Goal: Information Seeking & Learning: Understand process/instructions

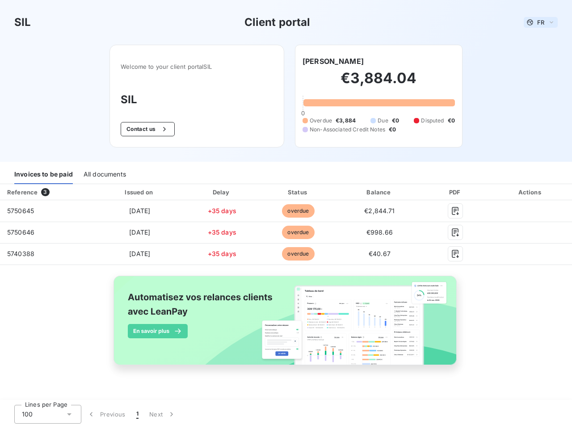
click at [541, 22] on span "FR" at bounding box center [541, 22] width 7 height 7
click at [147, 129] on button "Contact us" at bounding box center [148, 129] width 54 height 14
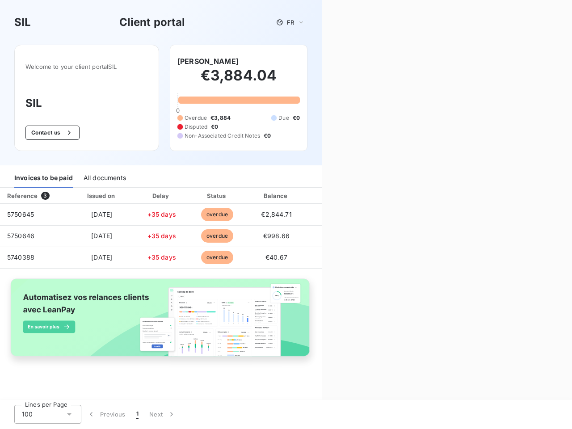
click at [322, 61] on div "Contact us Fill out the form below, and a member of our team will get back to y…" at bounding box center [447, 214] width 250 height 429
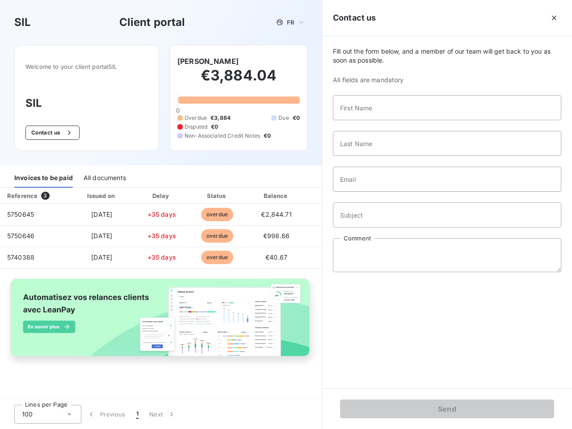
click at [43, 175] on div "Invoices to be paid" at bounding box center [43, 178] width 59 height 19
click at [104, 175] on div "All documents" at bounding box center [105, 178] width 42 height 19
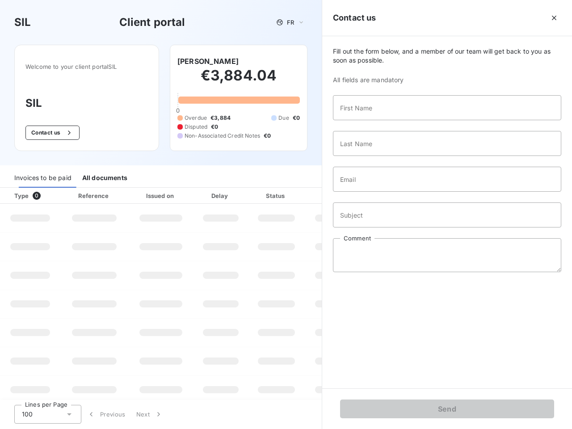
click at [47, 192] on div "Type 0" at bounding box center [34, 195] width 50 height 9
click at [139, 192] on div "Issued on" at bounding box center [161, 195] width 62 height 9
click at [222, 192] on div "Delay" at bounding box center [220, 195] width 51 height 9
click at [298, 192] on div at bounding box center [298, 195] width 9 height 9
click at [380, 192] on div "Fill out the form below, and a member of our team will get back to you as soon …" at bounding box center [447, 212] width 250 height 352
